Goal: Transaction & Acquisition: Book appointment/travel/reservation

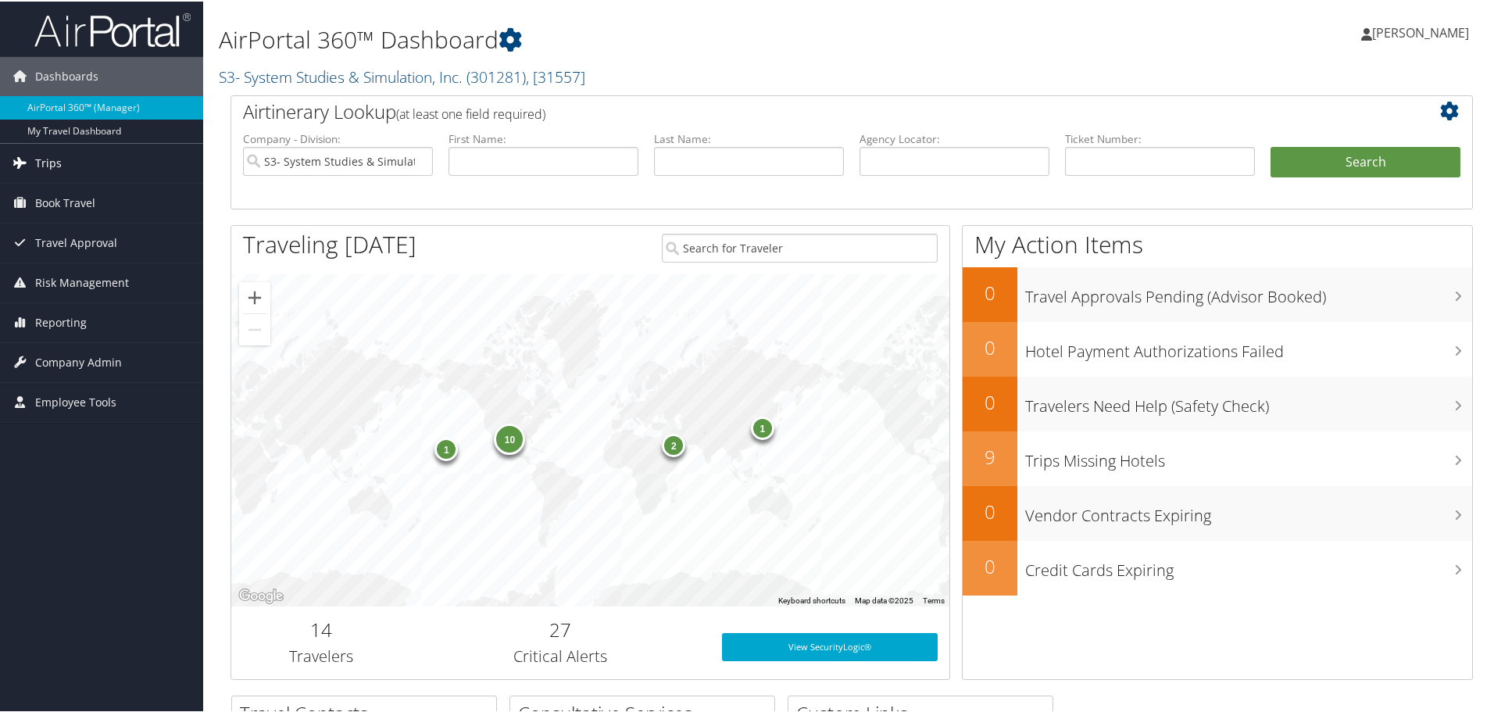
click at [66, 158] on link "Trips" at bounding box center [101, 161] width 203 height 39
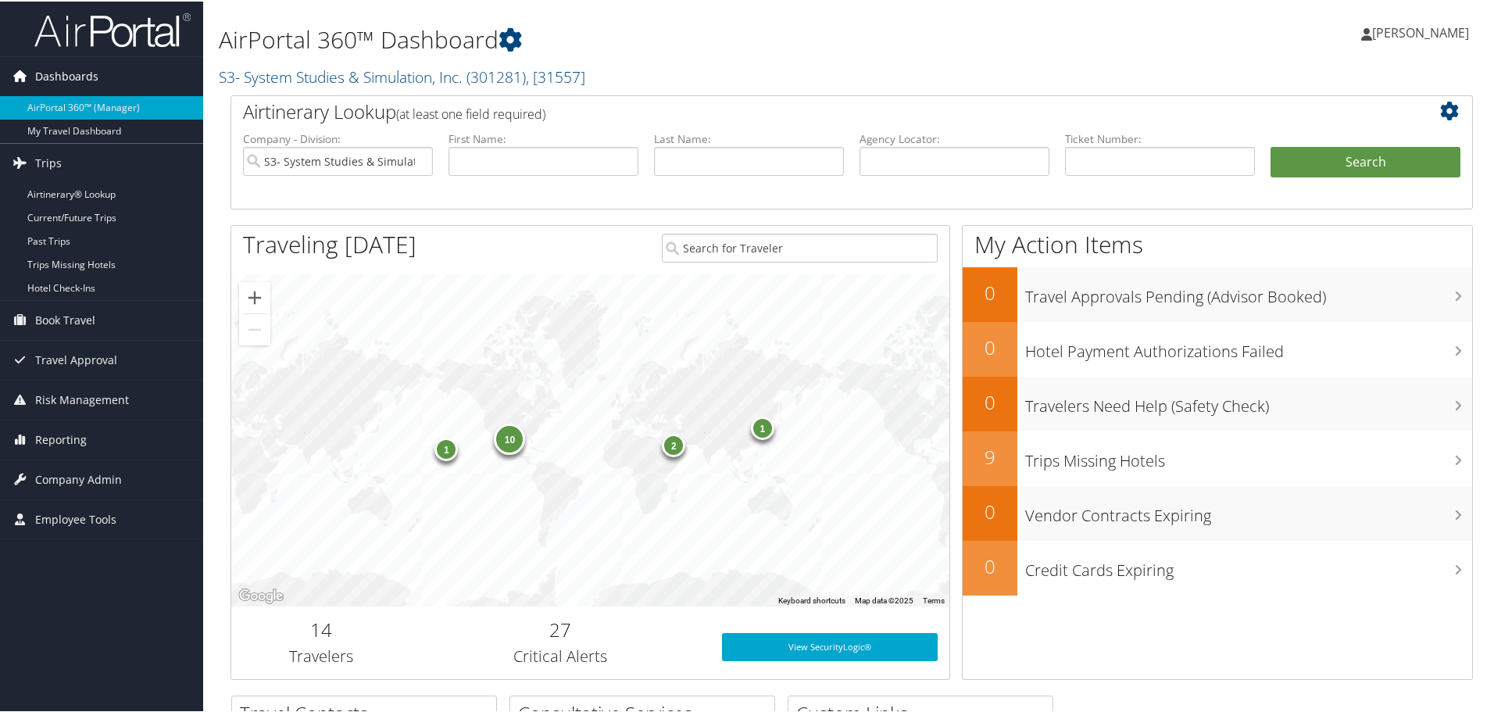
click at [93, 72] on span "Dashboards" at bounding box center [66, 74] width 63 height 39
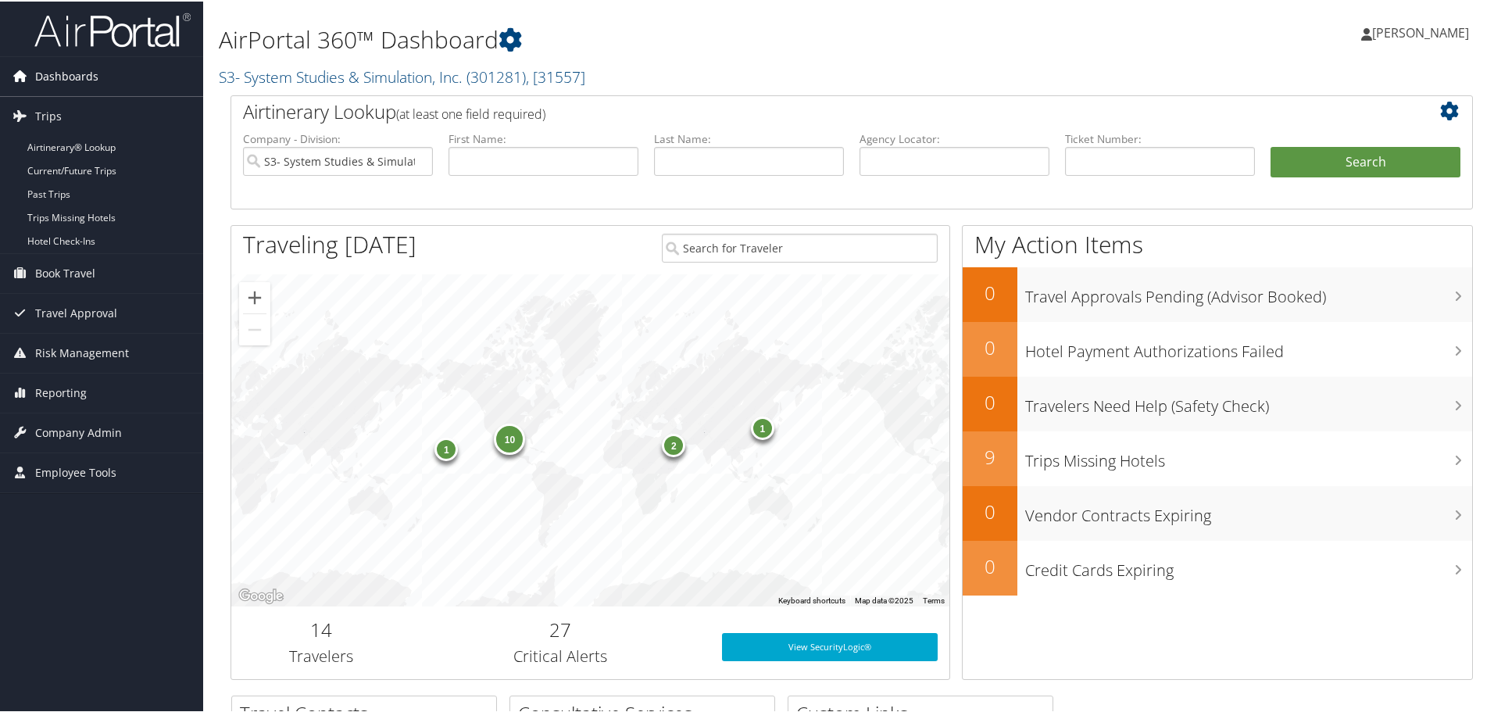
click at [91, 66] on span "Dashboards" at bounding box center [66, 74] width 63 height 39
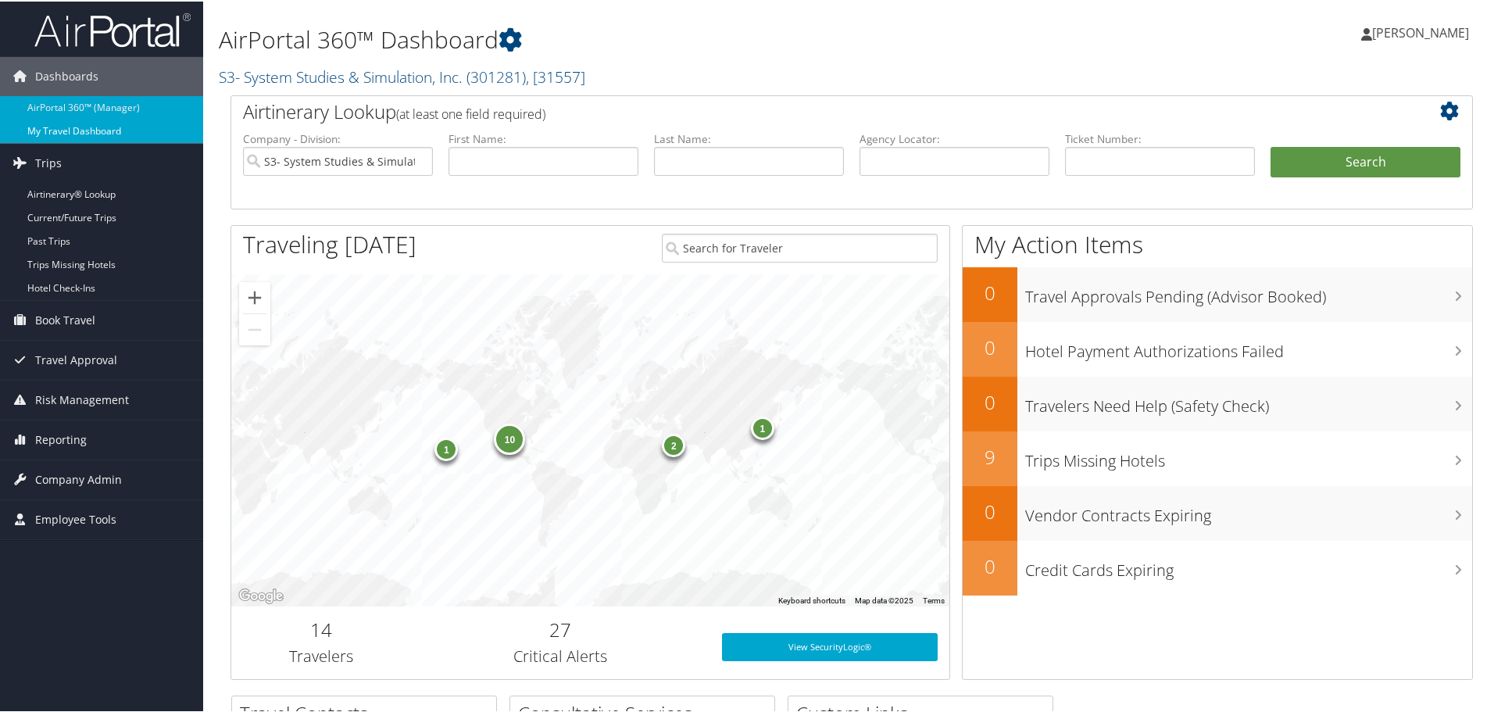
click at [82, 121] on link "My Travel Dashboard" at bounding box center [101, 129] width 203 height 23
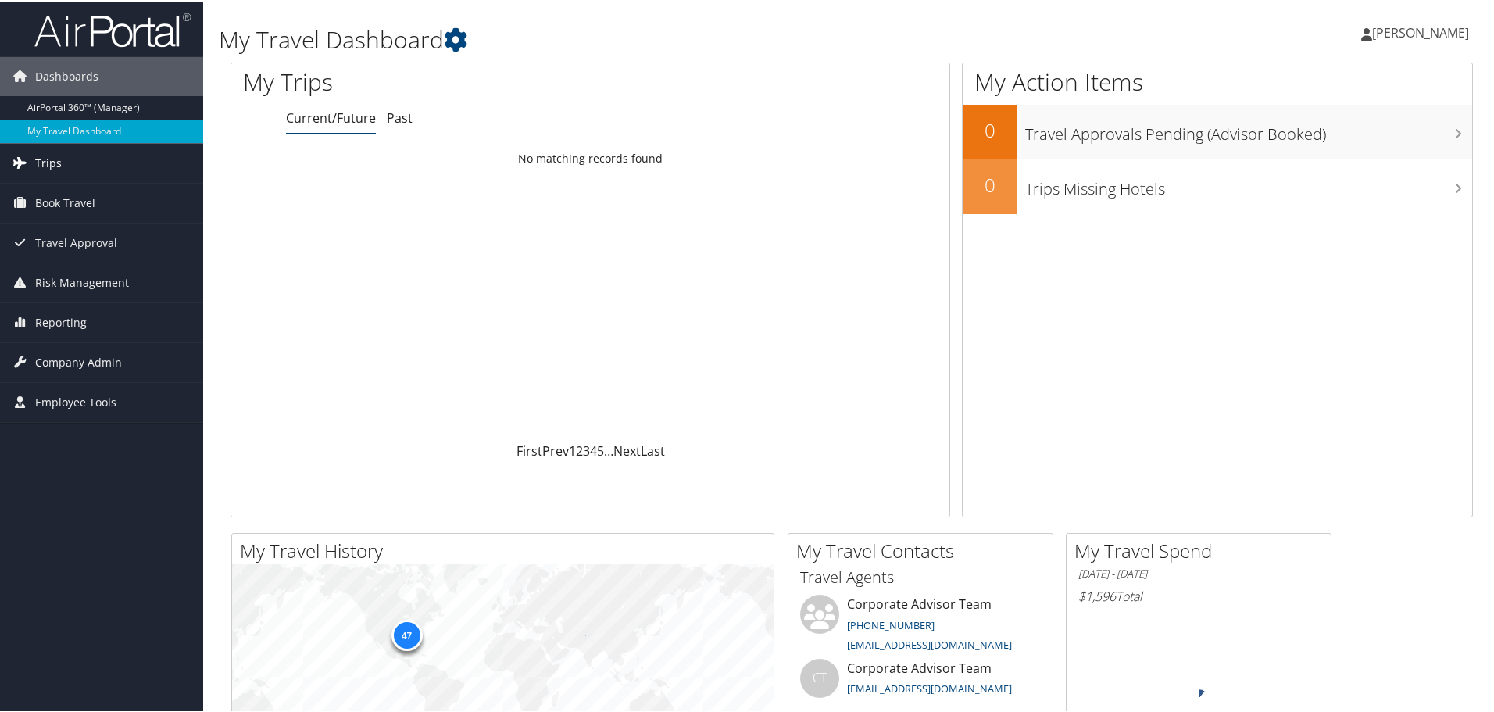
click at [54, 173] on span "Trips" at bounding box center [48, 161] width 27 height 39
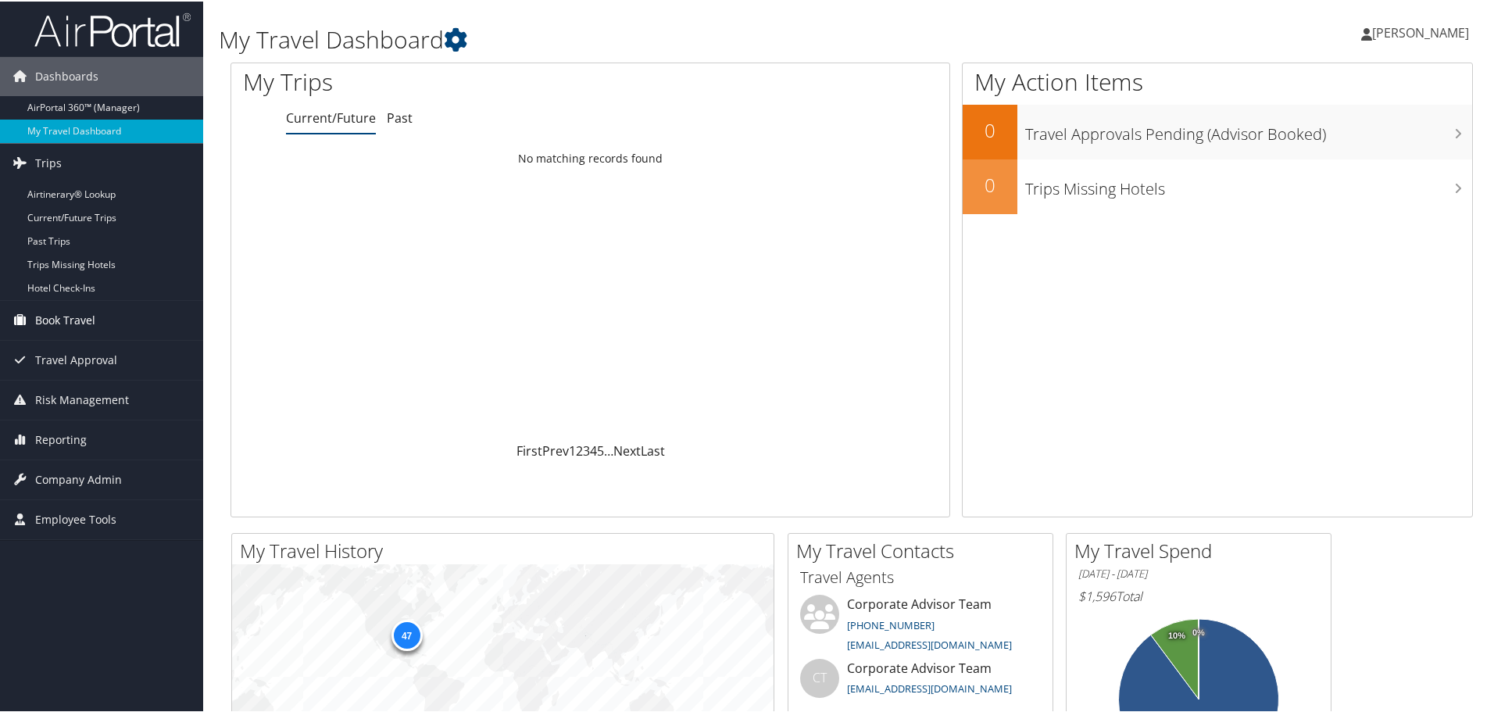
click at [69, 329] on span "Book Travel" at bounding box center [65, 318] width 60 height 39
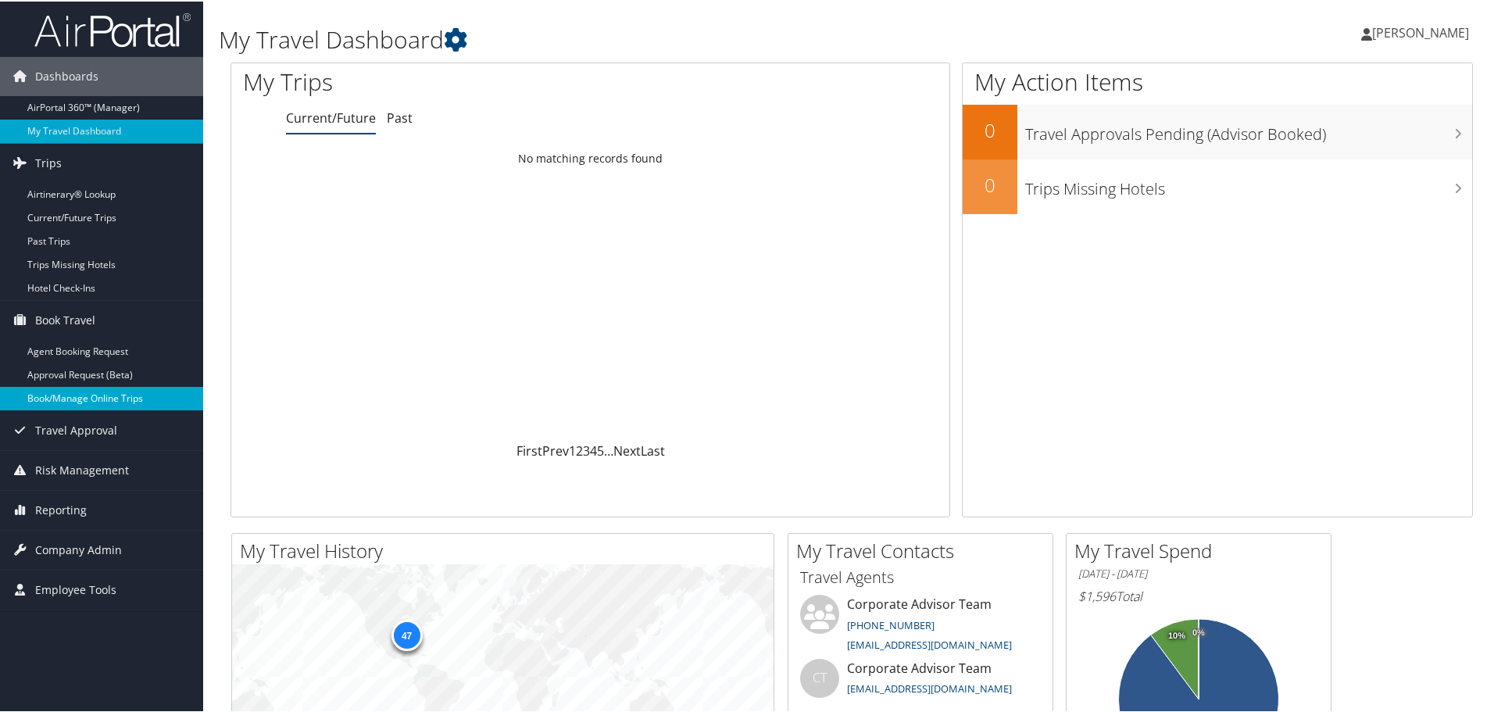
click at [70, 404] on link "Book/Manage Online Trips" at bounding box center [101, 396] width 203 height 23
